Goal: Information Seeking & Learning: Learn about a topic

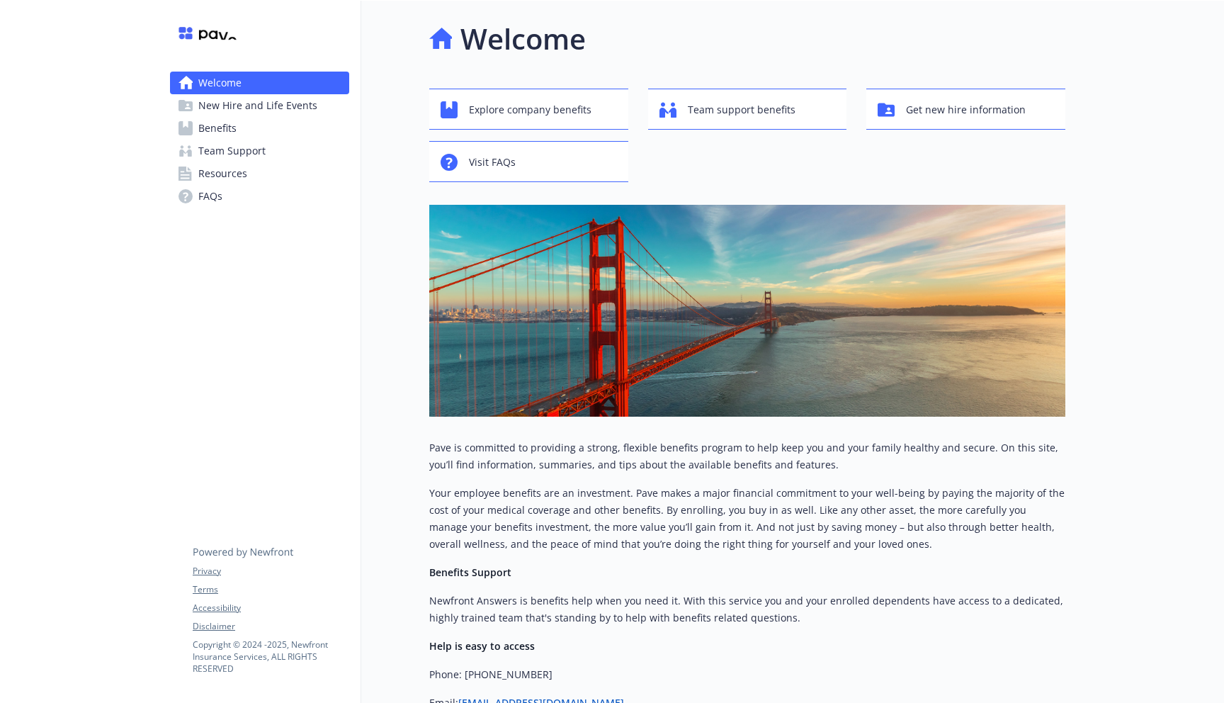
click at [241, 133] on link "Benefits" at bounding box center [259, 128] width 179 height 23
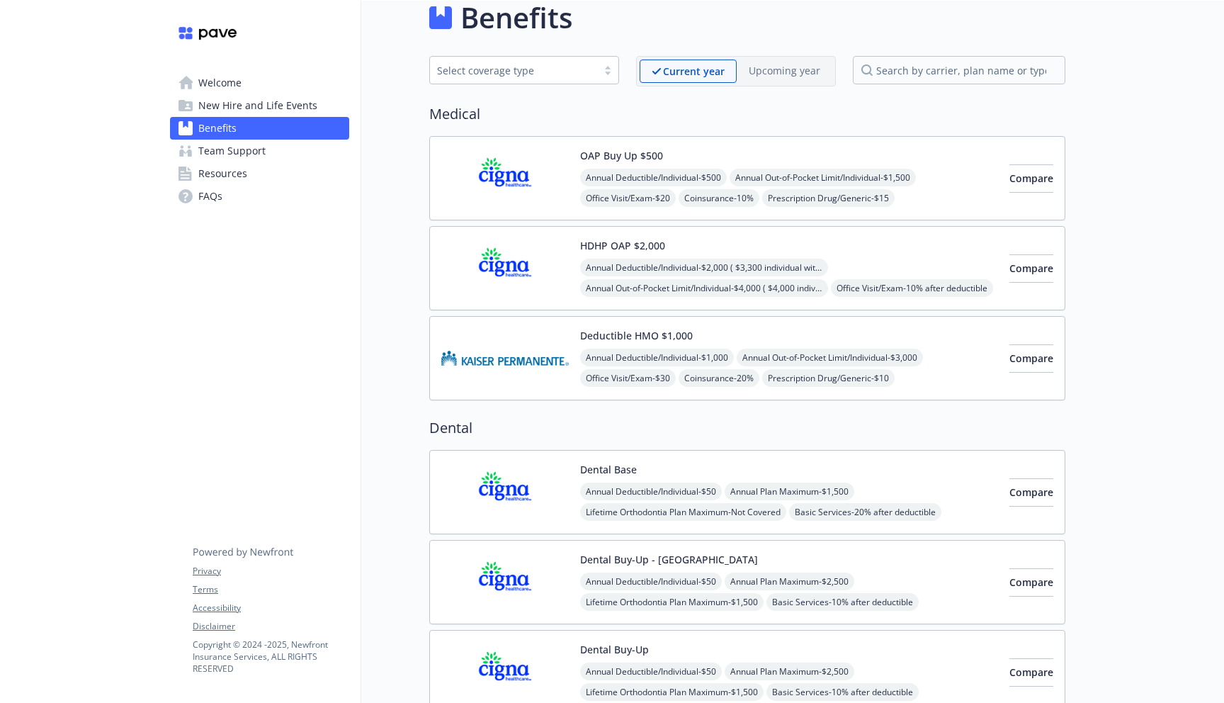
scroll to position [13, 0]
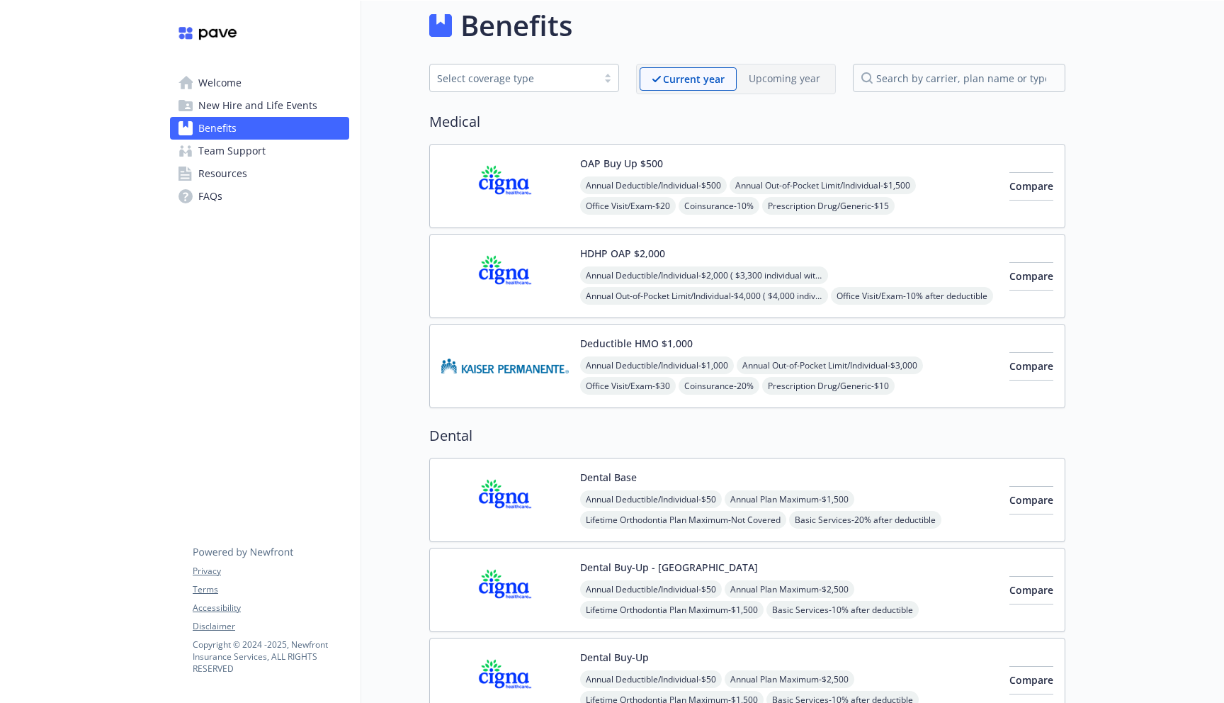
click at [538, 366] on img at bounding box center [504, 366] width 127 height 60
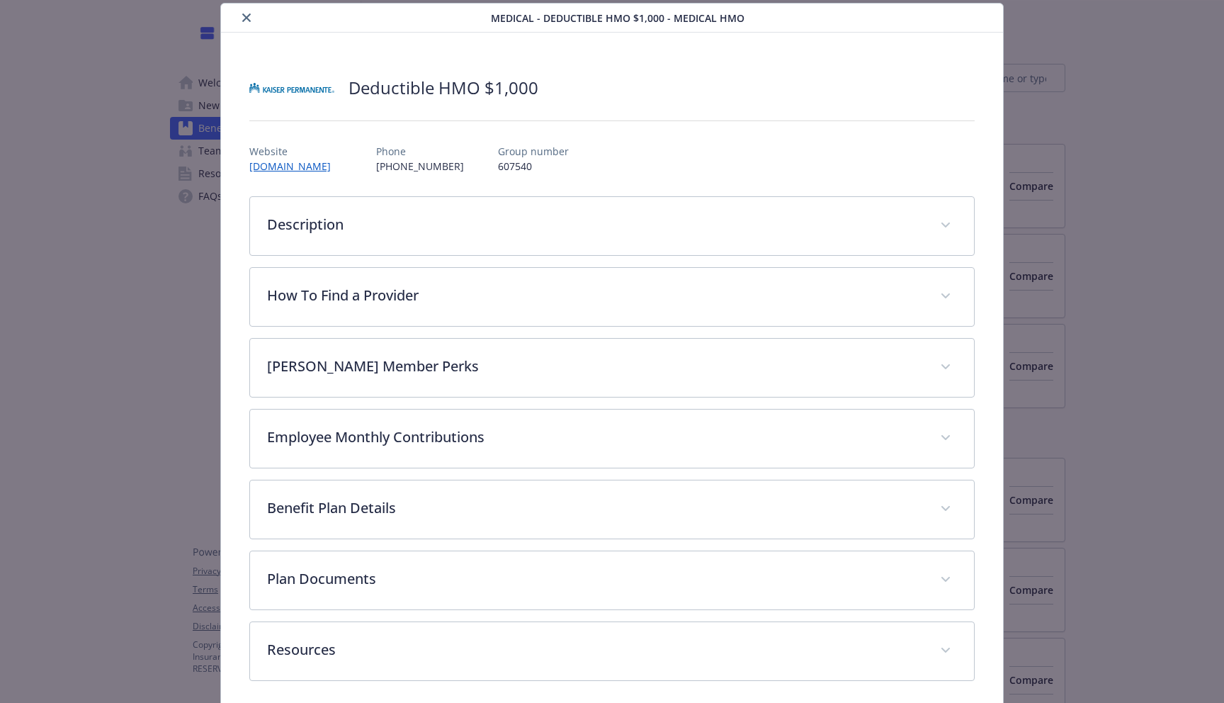
scroll to position [101, 0]
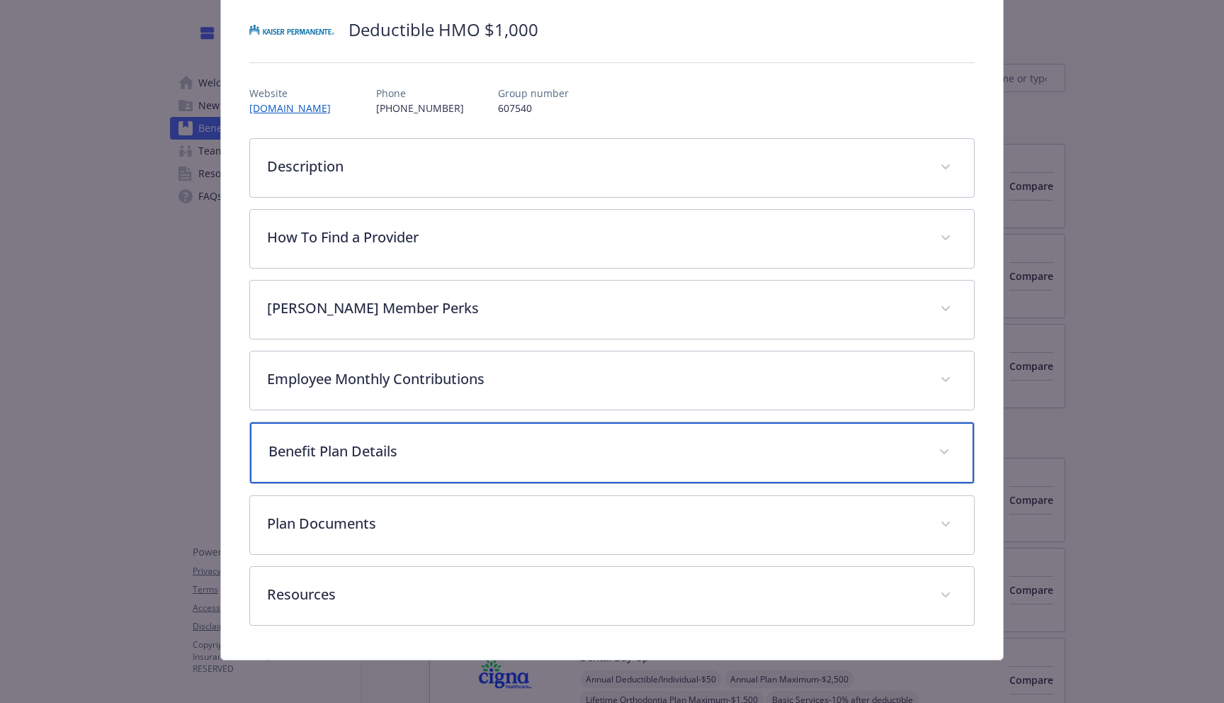
click at [501, 436] on div "Benefit Plan Details" at bounding box center [612, 452] width 724 height 61
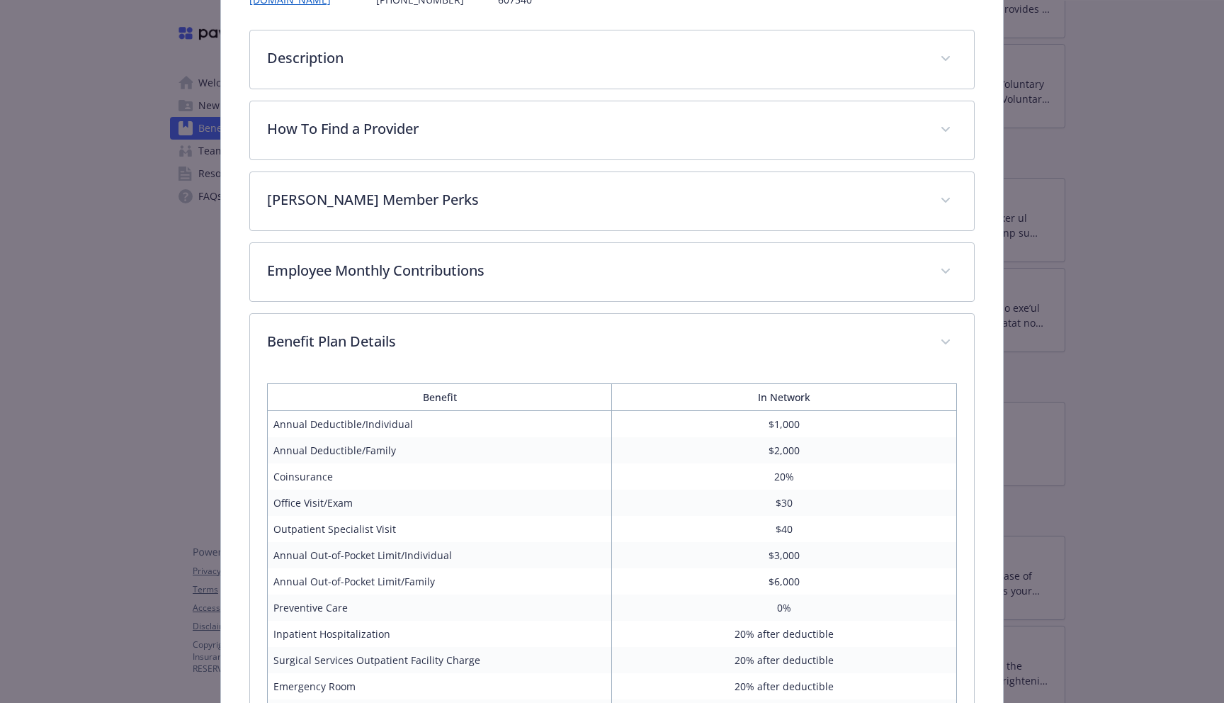
scroll to position [206, 0]
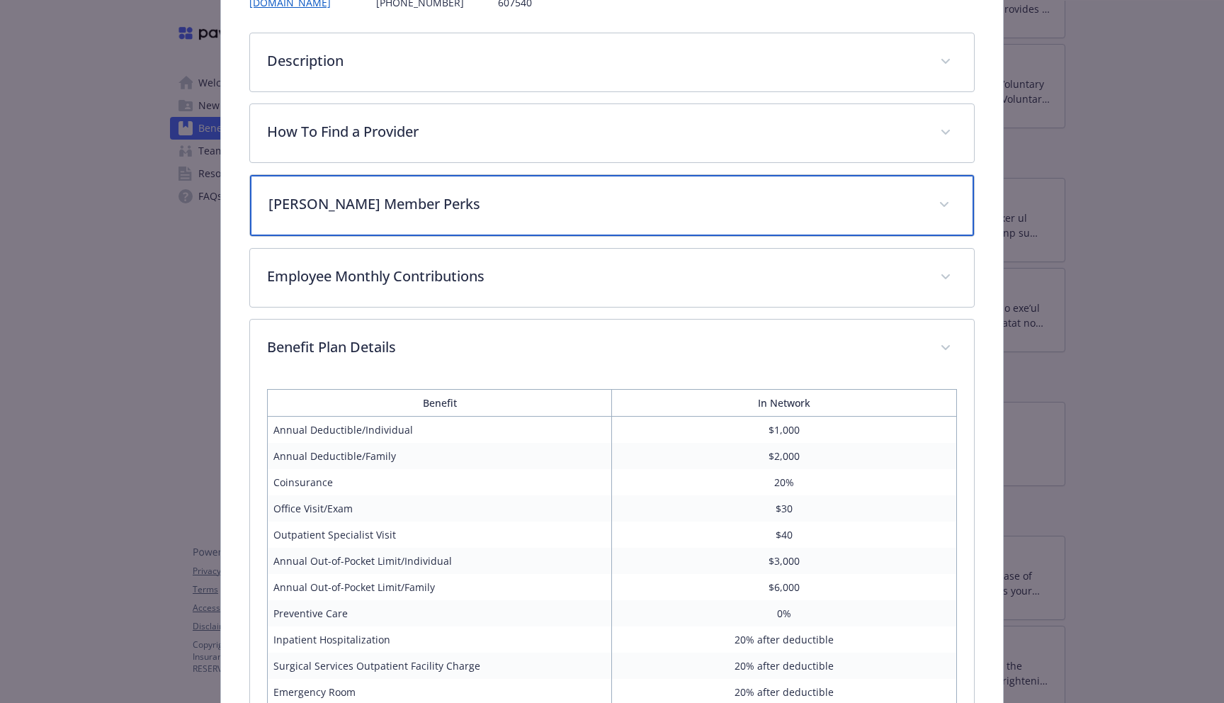
click at [453, 207] on p "[PERSON_NAME] Member Perks" at bounding box center [594, 203] width 653 height 21
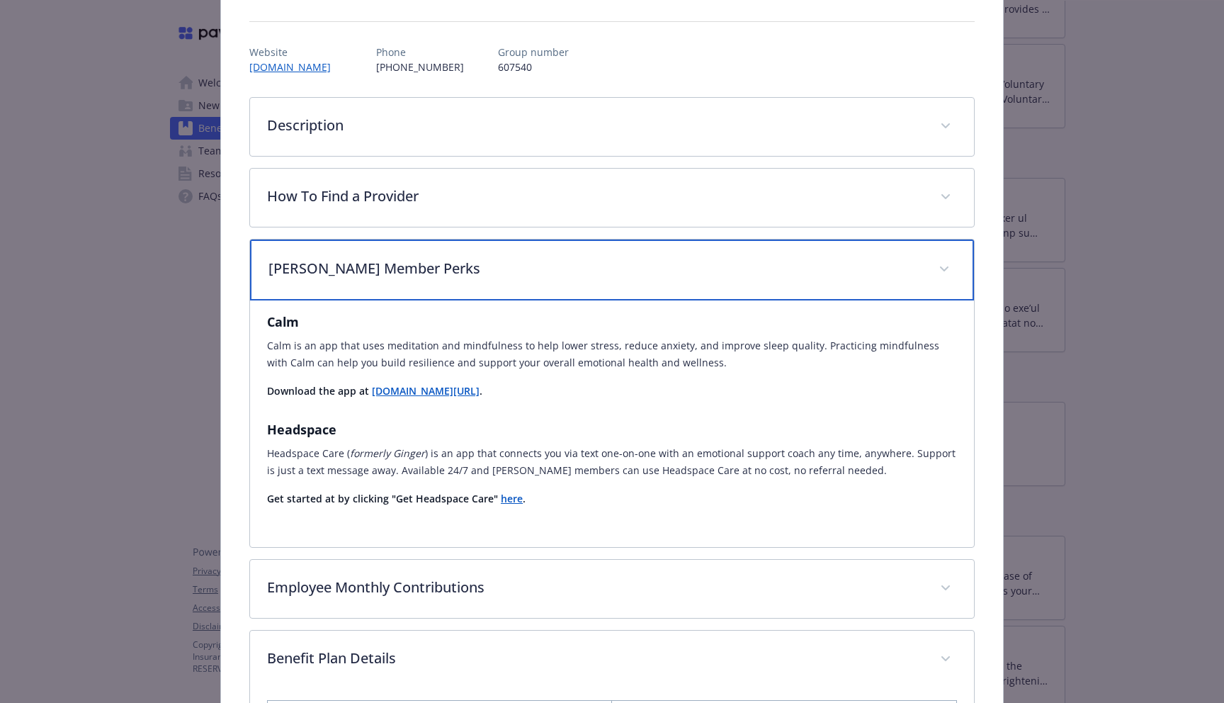
scroll to position [139, 0]
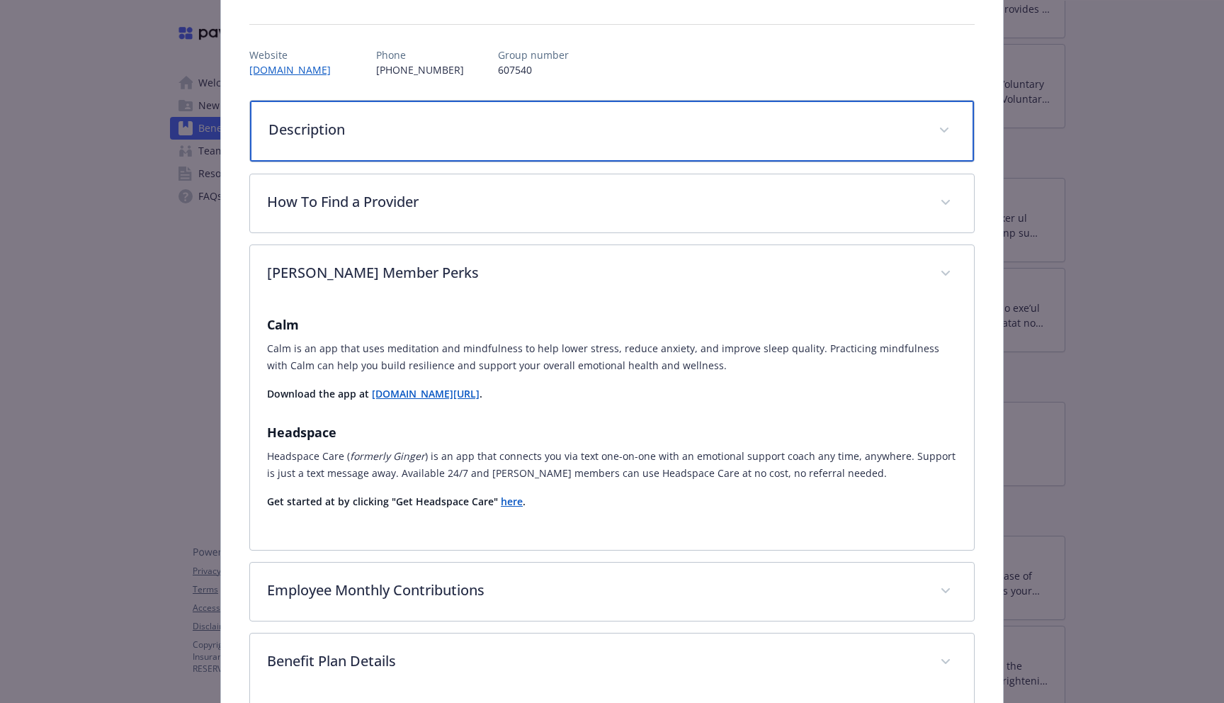
click at [437, 141] on div "Description" at bounding box center [612, 131] width 724 height 61
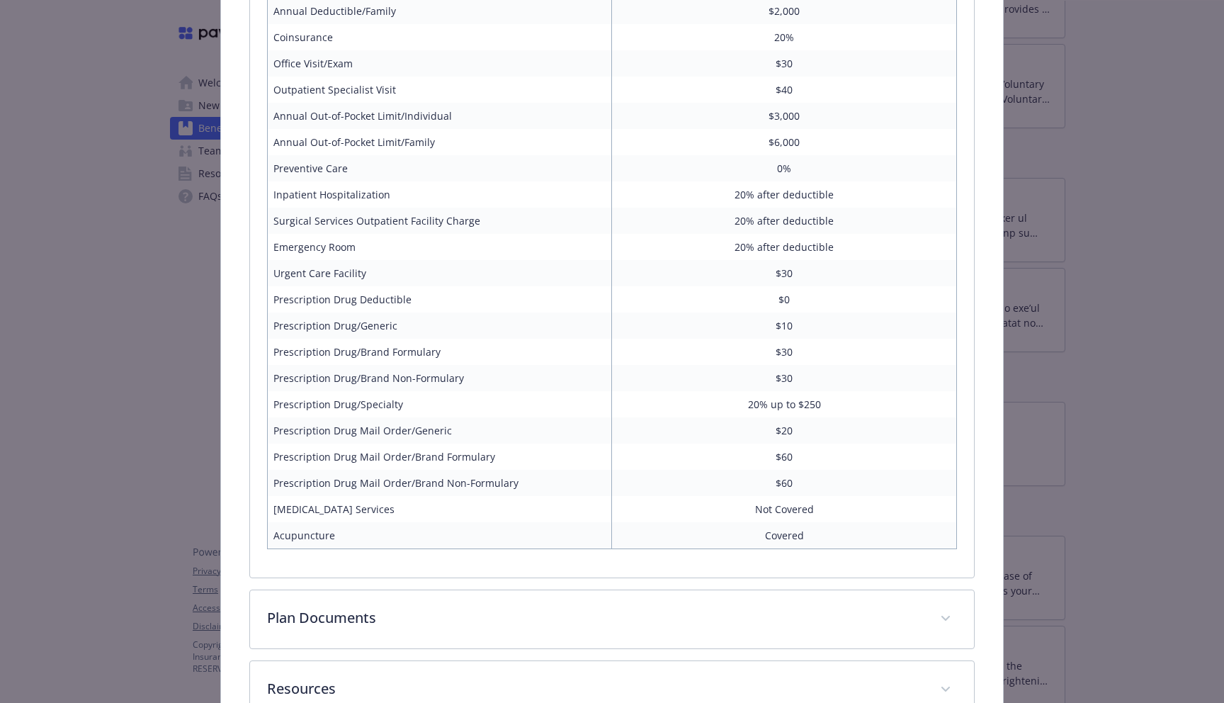
scroll to position [1281, 0]
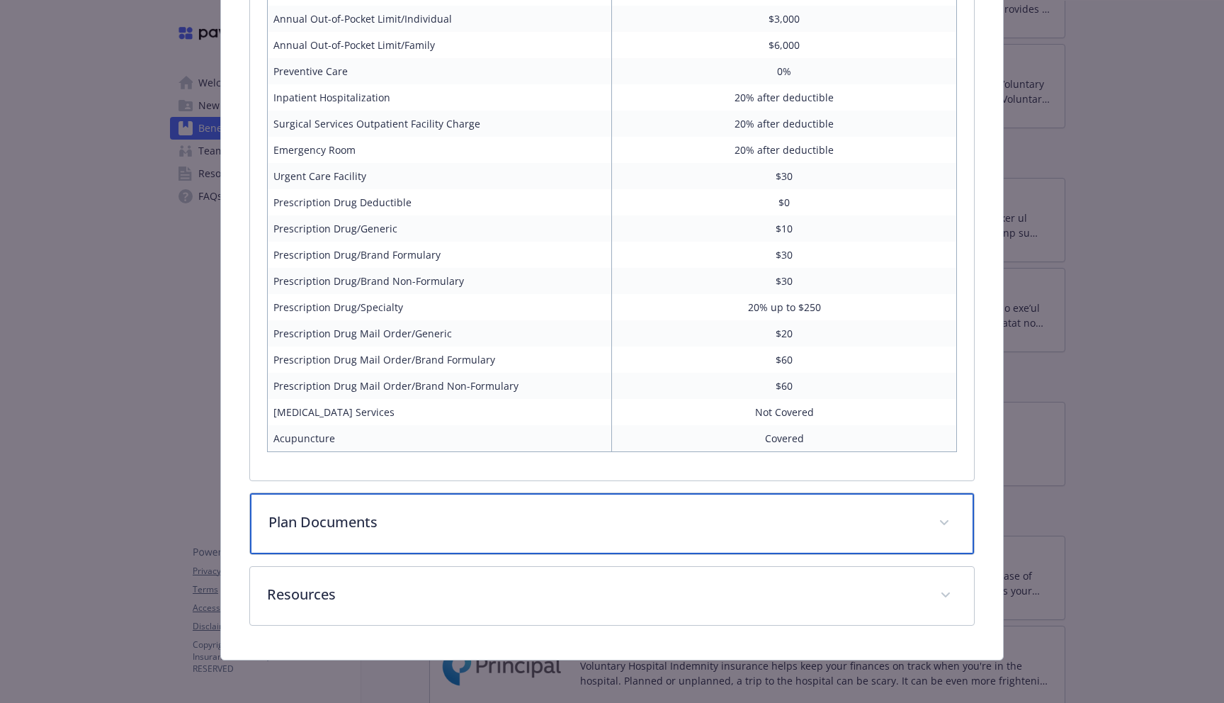
click at [517, 515] on p "Plan Documents" at bounding box center [594, 521] width 653 height 21
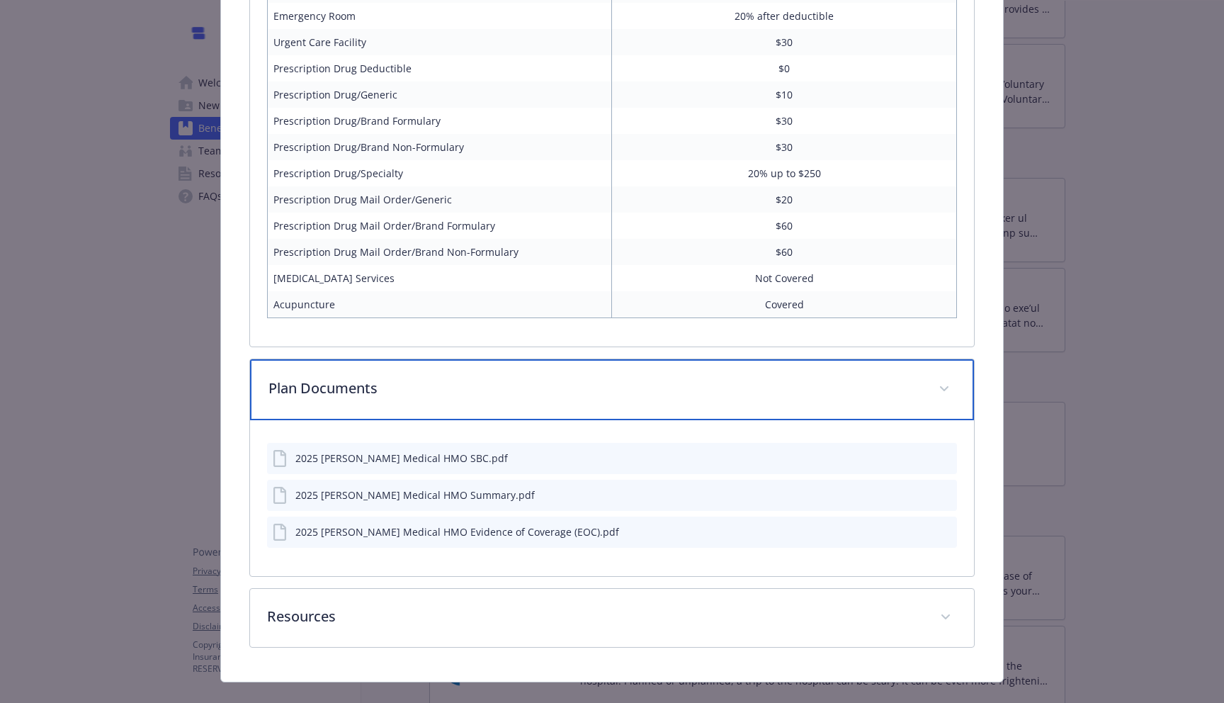
scroll to position [1436, 0]
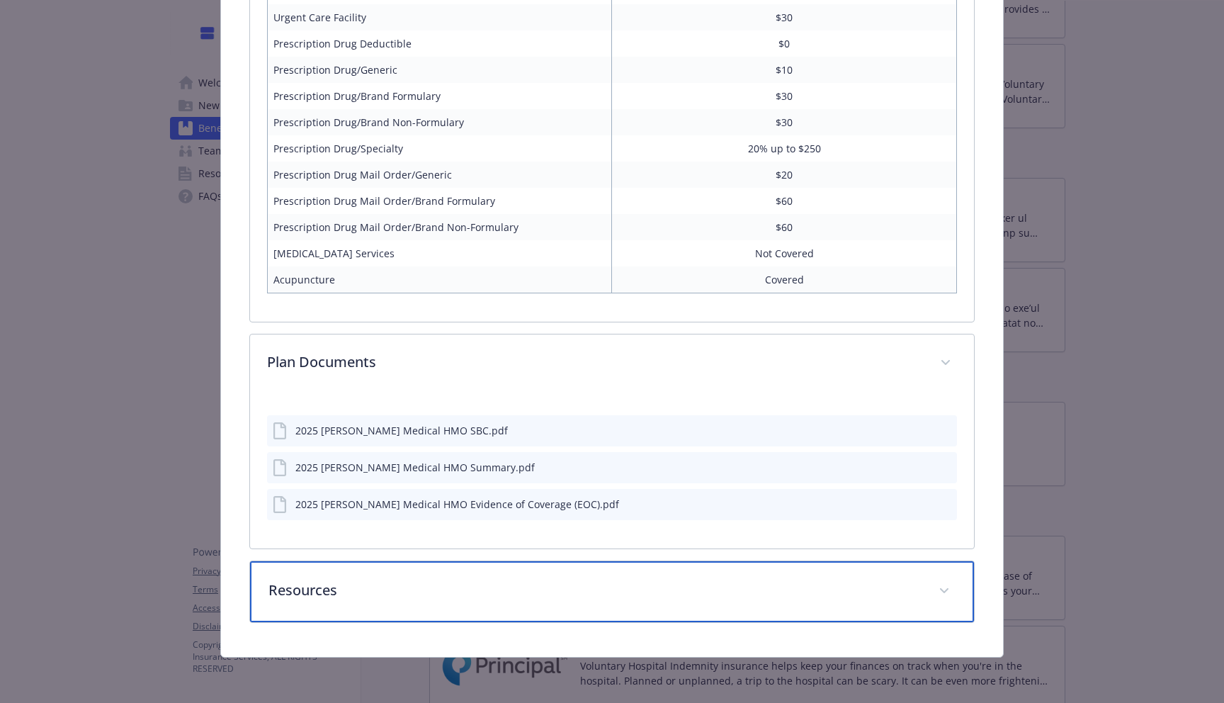
click at [494, 596] on p "Resources" at bounding box center [594, 589] width 653 height 21
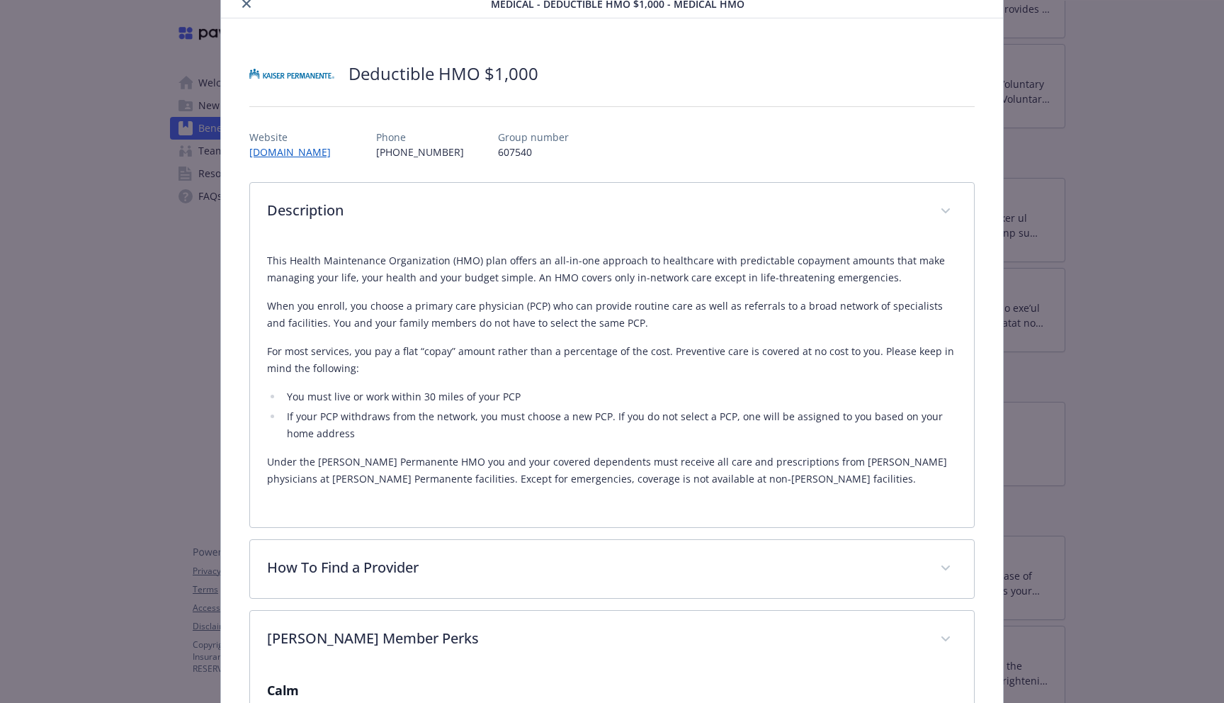
scroll to position [0, 0]
